Goal: Transaction & Acquisition: Book appointment/travel/reservation

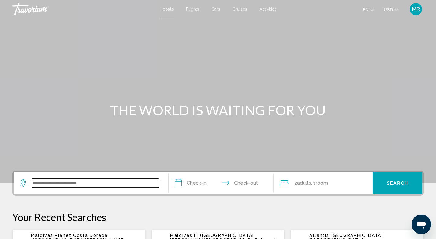
click at [37, 183] on input "Search widget" at bounding box center [95, 183] width 127 height 9
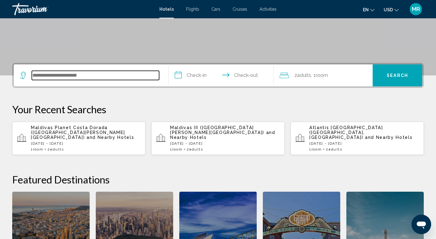
scroll to position [151, 0]
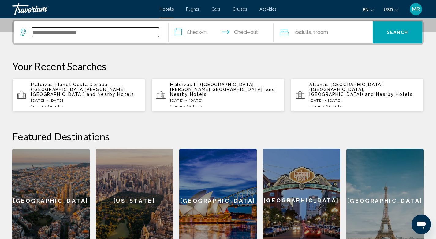
type input "*"
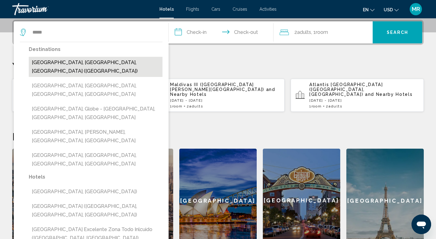
click at [99, 61] on button "[GEOGRAPHIC_DATA], [GEOGRAPHIC_DATA], [GEOGRAPHIC_DATA] ([GEOGRAPHIC_DATA])" at bounding box center [96, 67] width 134 height 20
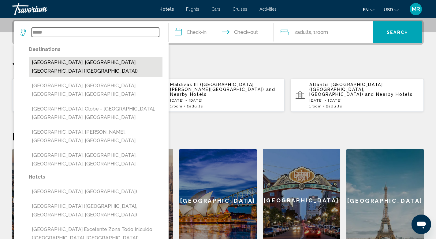
type input "**********"
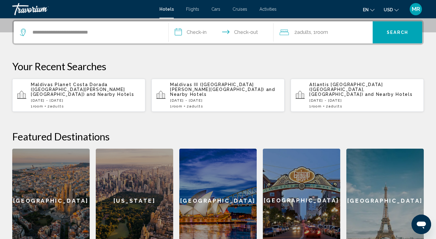
click at [177, 33] on input "**********" at bounding box center [223, 33] width 108 height 24
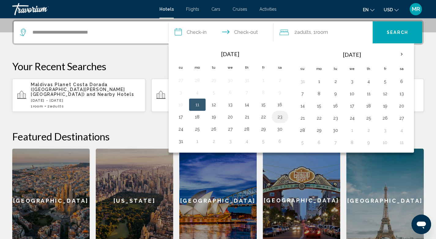
click at [280, 118] on button "23" at bounding box center [280, 117] width 10 height 9
click at [187, 131] on td "24" at bounding box center [180, 129] width 17 height 12
click at [179, 131] on button "24" at bounding box center [181, 129] width 10 height 9
type input "**********"
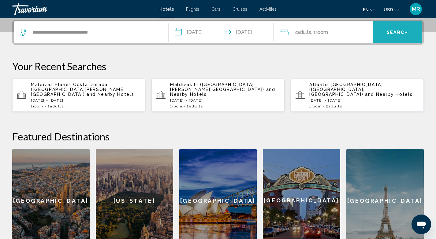
click at [390, 30] on span "Search" at bounding box center [397, 32] width 21 height 5
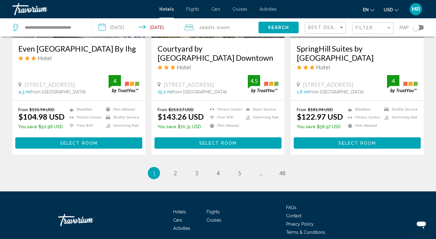
scroll to position [813, 0]
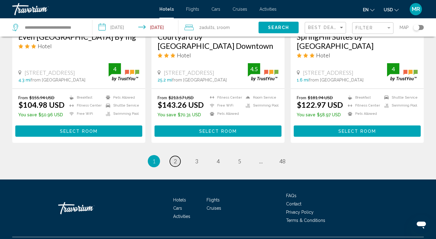
click at [175, 163] on span "2" at bounding box center [175, 161] width 3 height 7
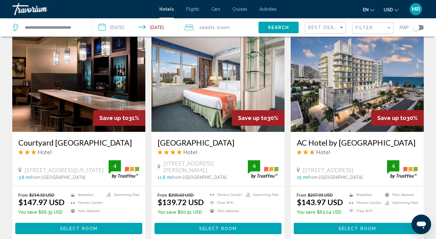
scroll to position [249, 0]
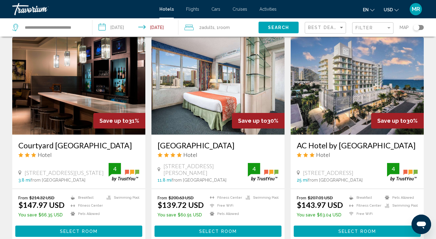
click at [212, 118] on img "Main content" at bounding box center [217, 86] width 133 height 98
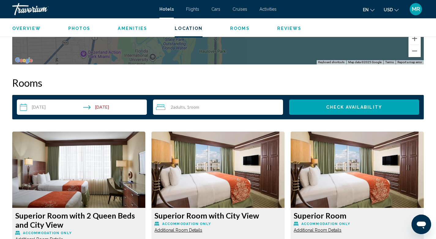
scroll to position [736, 0]
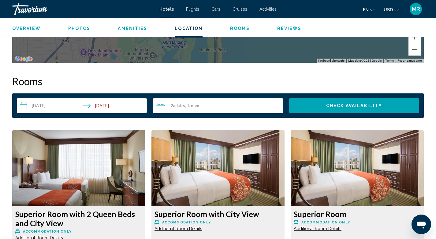
click at [182, 105] on span "Adults" at bounding box center [179, 105] width 12 height 5
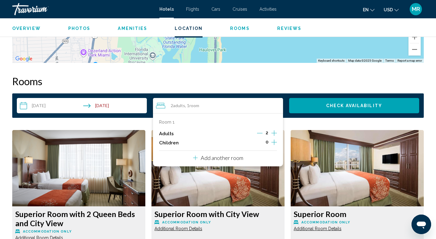
click at [274, 133] on icon "Increment adults" at bounding box center [274, 133] width 6 height 7
click at [274, 132] on icon "Increment adults" at bounding box center [274, 133] width 6 height 7
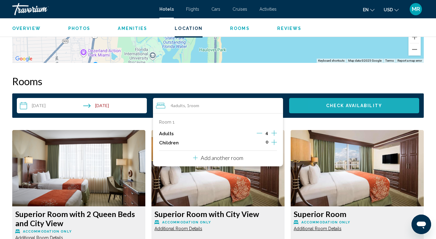
click at [324, 106] on button "Check Availability" at bounding box center [354, 105] width 130 height 15
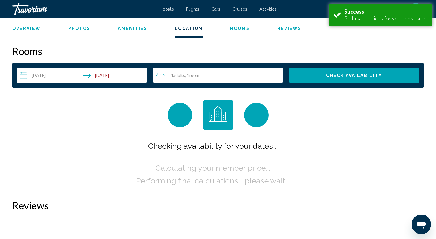
scroll to position [774, 0]
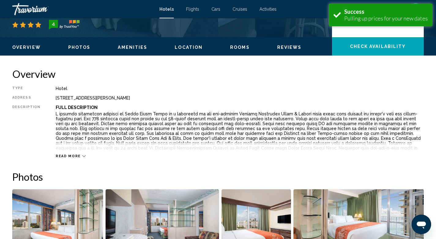
scroll to position [170, 0]
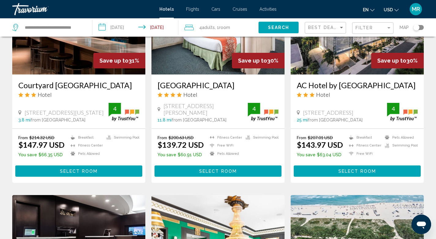
scroll to position [309, 0]
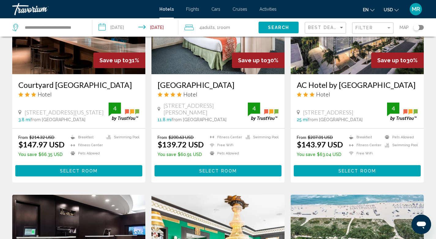
click at [204, 27] on span "Adults" at bounding box center [208, 27] width 13 height 5
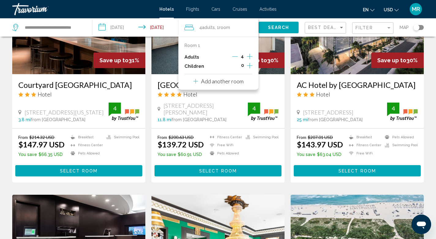
click at [234, 57] on icon "Decrement adults" at bounding box center [235, 57] width 6 height 0
click at [235, 55] on icon "Decrement adults" at bounding box center [236, 57] width 6 height 6
click at [224, 81] on p "Add another room" at bounding box center [222, 81] width 43 height 7
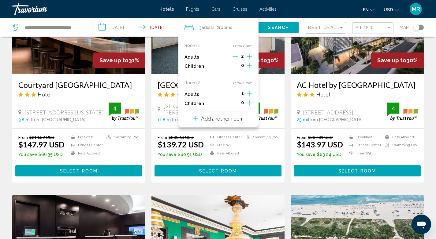
click at [249, 60] on icon "Increment adults" at bounding box center [250, 56] width 6 height 7
click at [278, 26] on span "Search" at bounding box center [278, 27] width 21 height 5
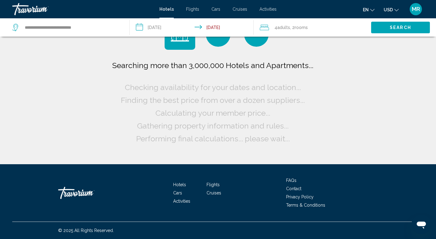
scroll to position [0, 0]
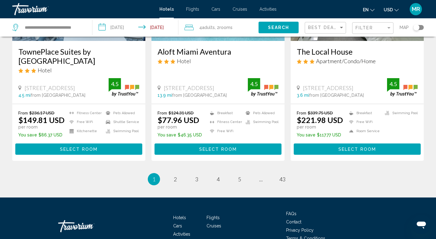
scroll to position [839, 0]
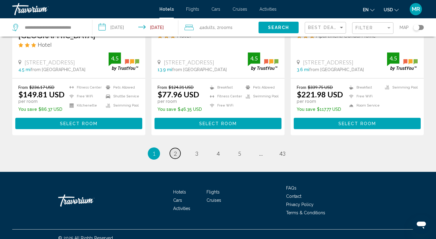
click at [174, 150] on span "2" at bounding box center [175, 153] width 3 height 7
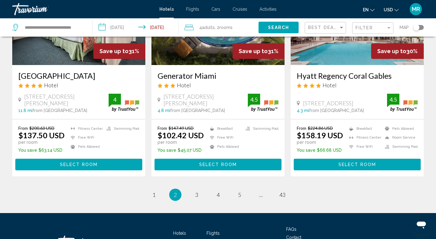
scroll to position [782, 0]
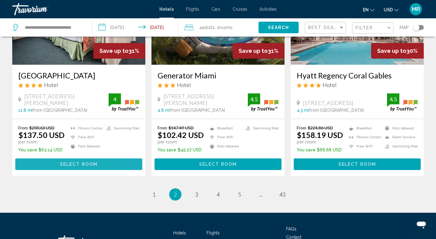
click at [73, 166] on span "Select Room" at bounding box center [79, 164] width 38 height 5
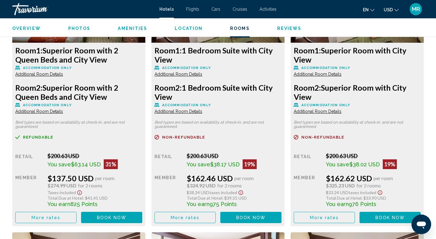
scroll to position [917, 0]
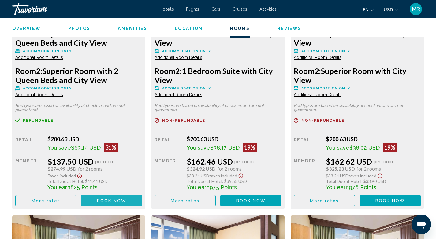
click at [109, 200] on span "Book now" at bounding box center [112, 201] width 30 height 5
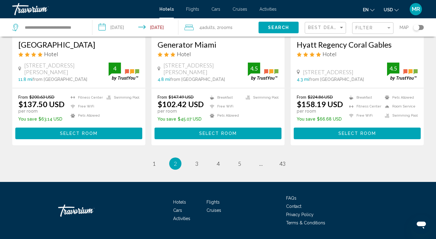
scroll to position [814, 0]
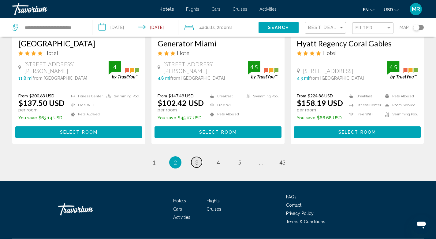
click at [197, 165] on span "3" at bounding box center [196, 162] width 3 height 7
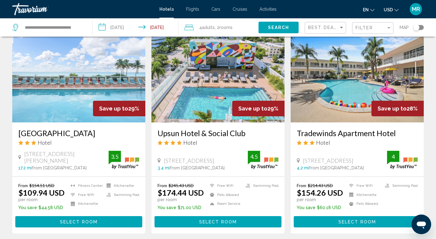
scroll to position [509, 0]
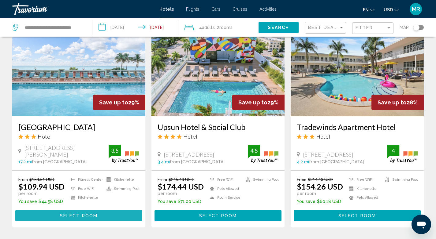
click at [91, 214] on span "Select Room" at bounding box center [79, 216] width 38 height 5
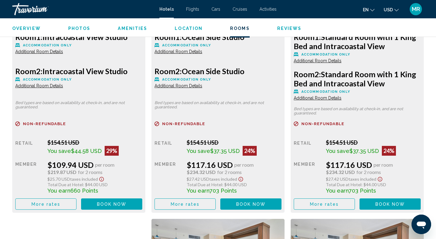
scroll to position [916, 0]
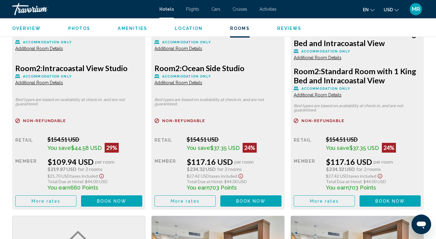
click at [111, 203] on span "Book now" at bounding box center [112, 201] width 30 height 5
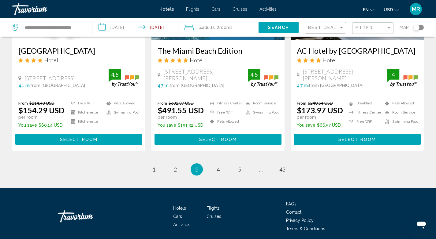
scroll to position [806, 0]
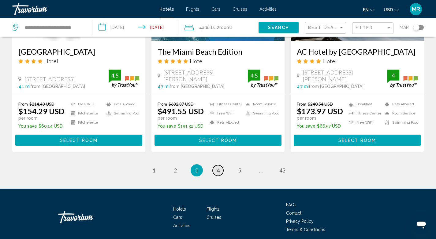
click at [218, 167] on span "4" at bounding box center [218, 170] width 3 height 7
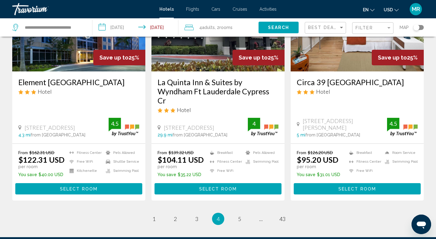
scroll to position [840, 0]
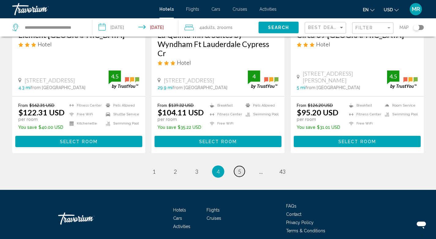
click at [240, 169] on span "5" at bounding box center [239, 172] width 3 height 7
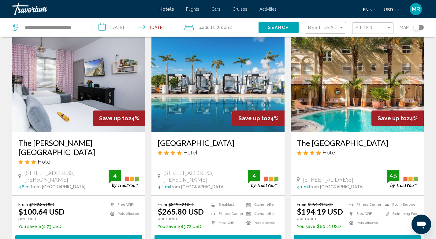
scroll to position [486, 0]
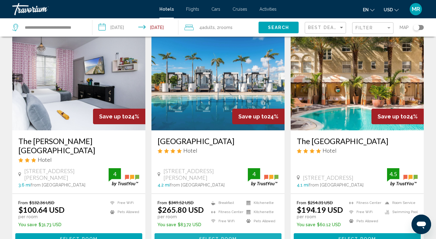
click at [216, 237] on span "Select Room" at bounding box center [218, 239] width 38 height 5
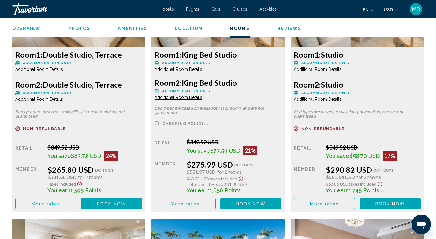
scroll to position [913, 0]
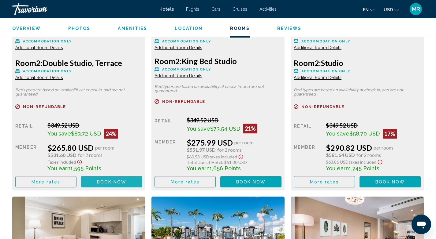
click at [109, 181] on span "Book now" at bounding box center [112, 182] width 30 height 5
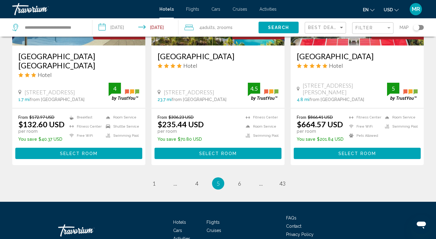
scroll to position [809, 0]
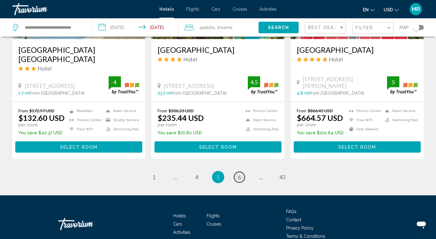
click at [239, 174] on span "6" at bounding box center [239, 177] width 3 height 7
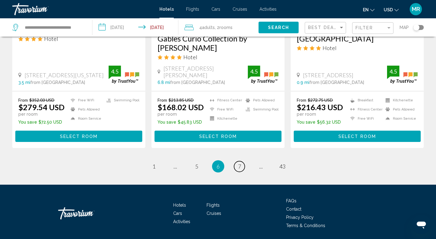
scroll to position [840, 0]
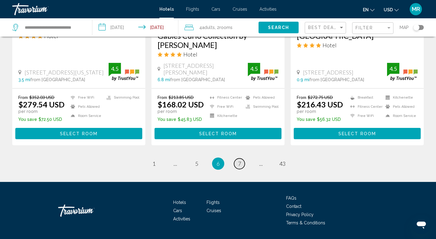
click at [238, 161] on span "7" at bounding box center [239, 164] width 3 height 7
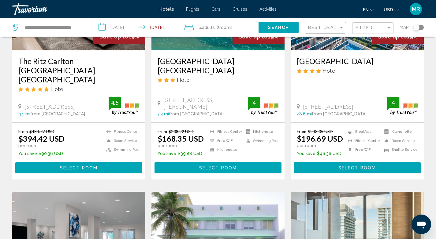
scroll to position [567, 0]
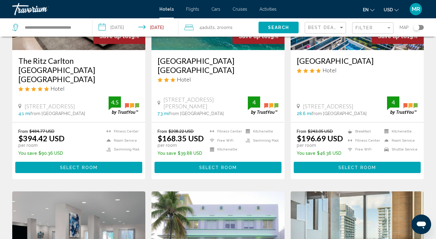
click at [223, 166] on span "Select Room" at bounding box center [218, 167] width 38 height 5
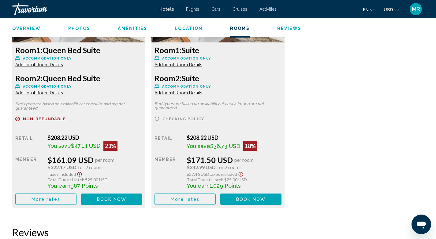
scroll to position [889, 0]
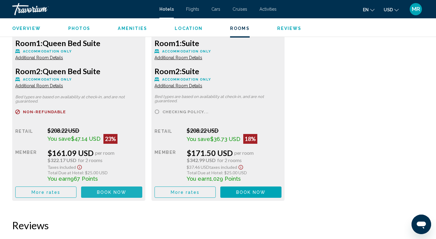
click at [115, 190] on span "Book now" at bounding box center [112, 192] width 30 height 5
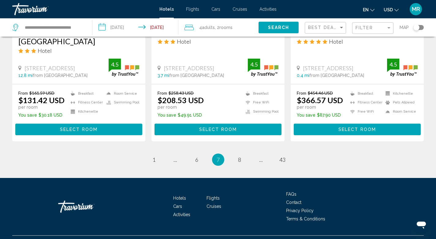
scroll to position [849, 0]
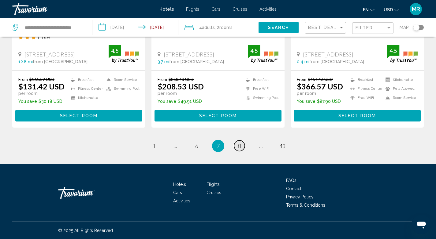
click at [239, 147] on span "8" at bounding box center [239, 146] width 3 height 7
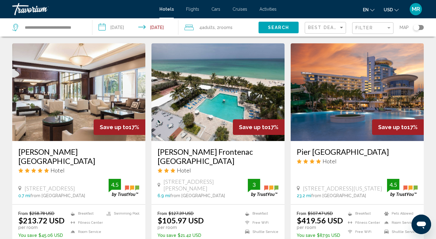
scroll to position [705, 0]
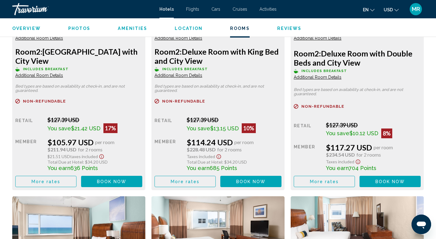
scroll to position [936, 0]
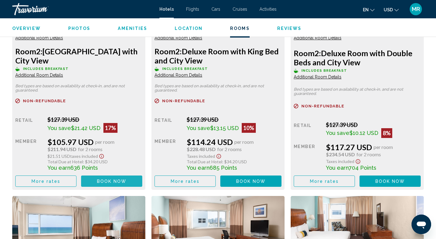
click at [114, 181] on span "Book now" at bounding box center [112, 181] width 30 height 5
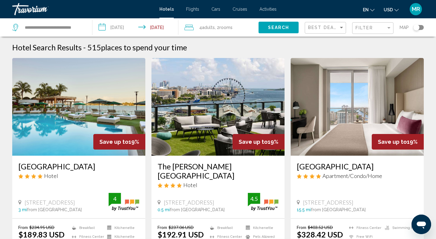
click at [191, 27] on icon "Travelers: 4 adults, 0 children" at bounding box center [188, 27] width 9 height 7
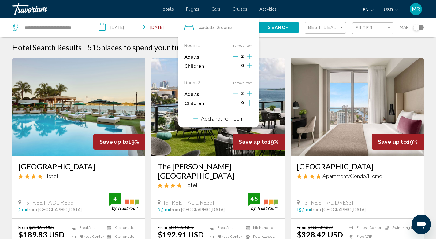
click at [221, 118] on p "Add another room" at bounding box center [222, 118] width 43 height 7
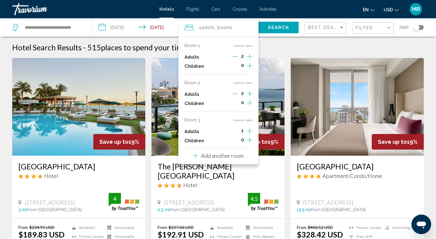
click at [249, 59] on icon "Increment adults" at bounding box center [250, 57] width 6 height 6
click at [278, 27] on span "Search" at bounding box center [278, 27] width 21 height 5
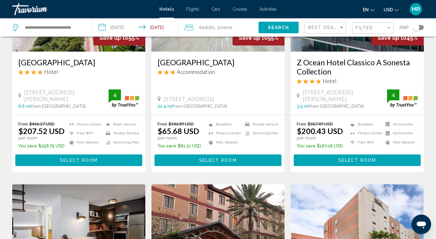
scroll to position [340, 0]
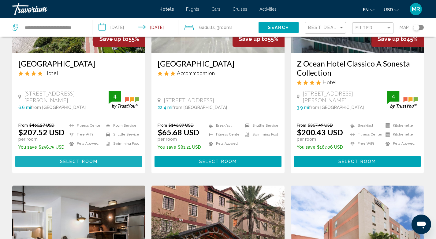
click at [80, 160] on span "Select Room" at bounding box center [79, 162] width 38 height 5
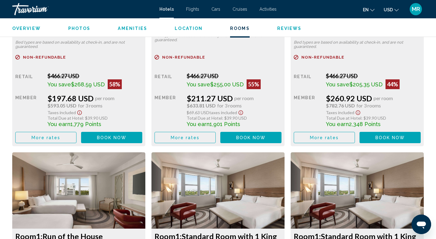
scroll to position [1005, 0]
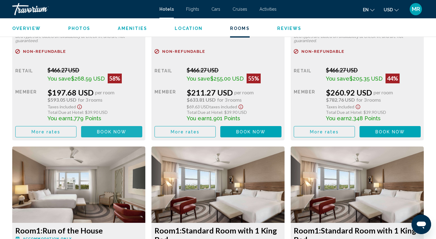
click at [117, 130] on span "Book now" at bounding box center [112, 132] width 30 height 5
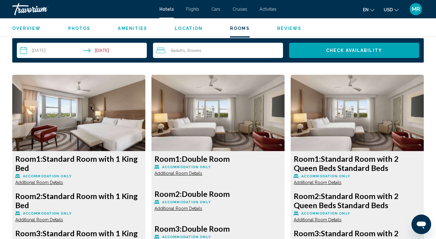
scroll to position [764, 0]
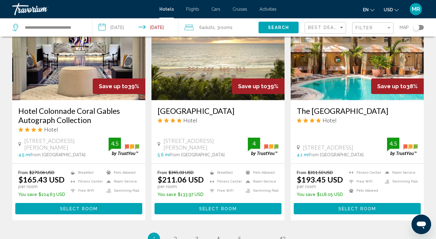
scroll to position [765, 0]
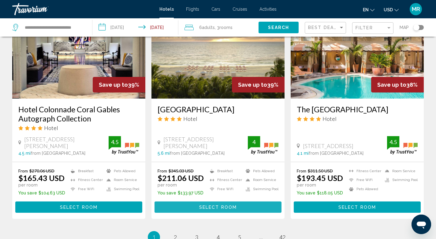
click at [220, 205] on span "Select Room" at bounding box center [218, 207] width 38 height 5
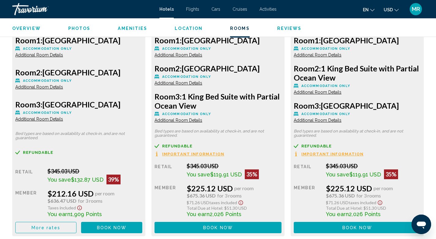
scroll to position [897, 0]
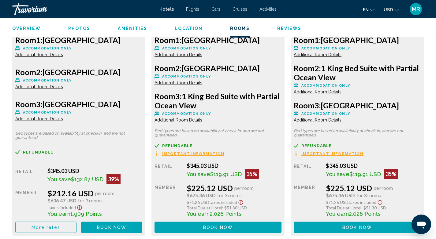
click at [111, 225] on span "Book now" at bounding box center [112, 227] width 30 height 5
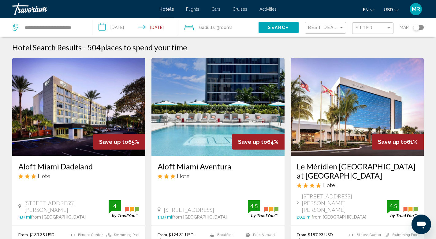
click at [217, 26] on span ", 3 Room rooms" at bounding box center [224, 27] width 18 height 9
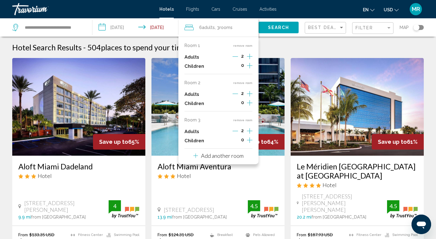
click at [235, 93] on icon "Decrement adults" at bounding box center [235, 94] width 6 height 6
click at [236, 131] on icon "Decrement adults" at bounding box center [235, 131] width 6 height 6
click at [274, 48] on div "Hotel Search Results - 504 places to spend your time" at bounding box center [217, 47] width 411 height 9
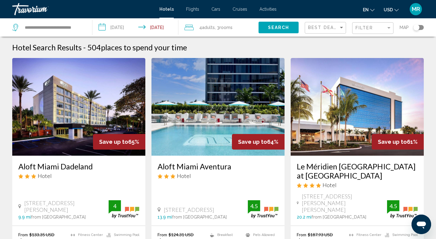
click at [208, 27] on span "Adults" at bounding box center [208, 27] width 13 height 5
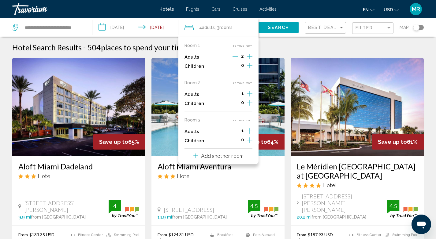
click at [242, 82] on button "remove room" at bounding box center [242, 83] width 19 height 4
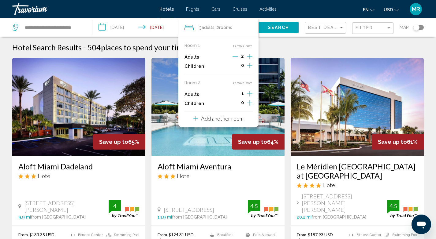
click at [242, 82] on button "remove room" at bounding box center [242, 83] width 19 height 4
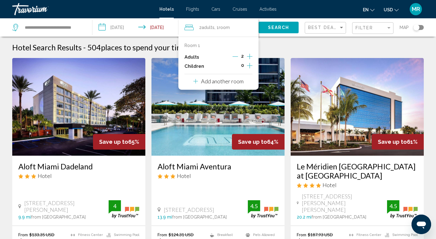
click at [280, 47] on div "Hotel Search Results - 504 places to spend your time" at bounding box center [217, 47] width 411 height 9
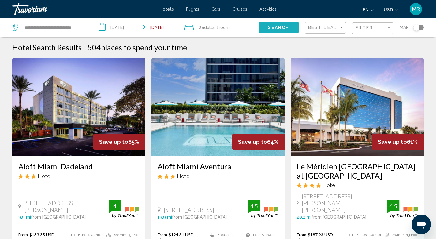
click at [279, 27] on span "Search" at bounding box center [278, 27] width 21 height 5
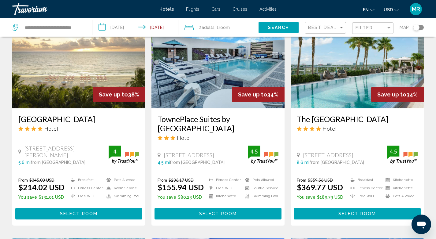
scroll to position [498, 0]
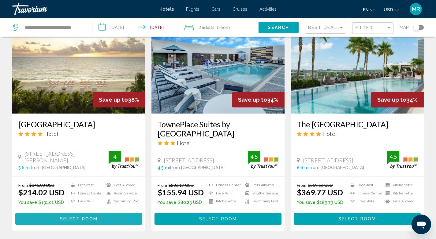
click at [79, 219] on span "Select Room" at bounding box center [79, 219] width 38 height 5
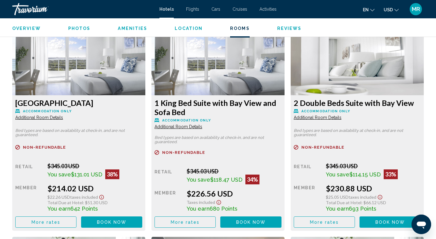
scroll to position [835, 0]
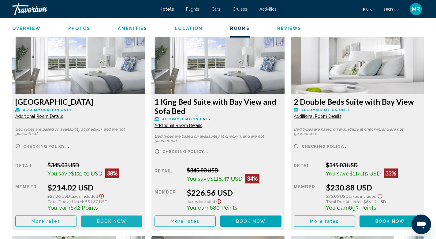
click at [112, 219] on span "Book now" at bounding box center [112, 221] width 30 height 5
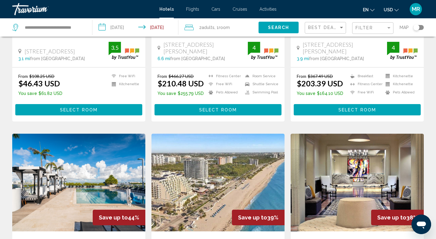
scroll to position [148, 0]
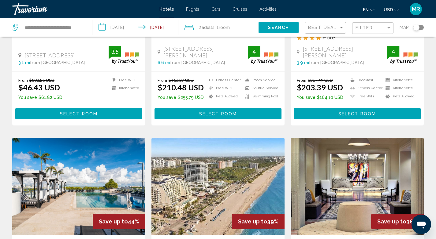
click at [213, 26] on span "Adults" at bounding box center [208, 27] width 13 height 5
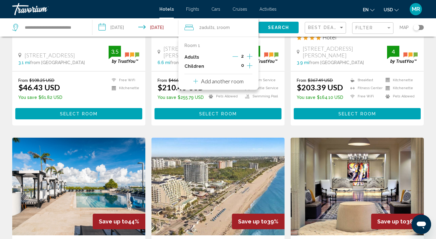
click at [235, 83] on p "Add another room" at bounding box center [222, 81] width 43 height 7
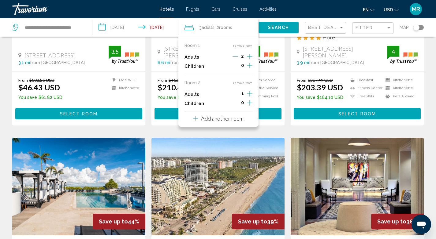
click at [248, 59] on icon "Increment adults" at bounding box center [250, 57] width 6 height 6
click at [233, 119] on p "Add another room" at bounding box center [222, 118] width 43 height 7
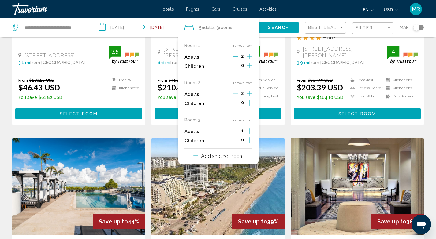
click at [249, 60] on icon "Increment adults" at bounding box center [250, 56] width 6 height 7
click at [278, 24] on button "Search" at bounding box center [278, 27] width 40 height 11
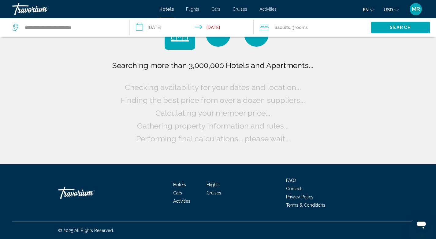
scroll to position [0, 0]
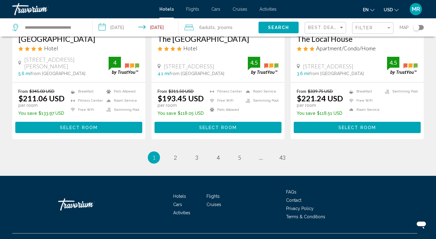
scroll to position [830, 0]
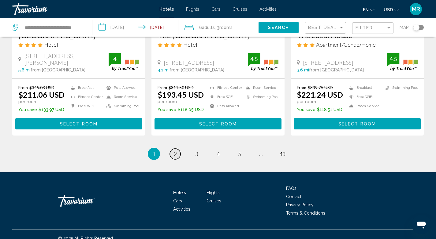
click at [176, 151] on span "2" at bounding box center [175, 154] width 3 height 7
